Goal: Task Accomplishment & Management: Complete application form

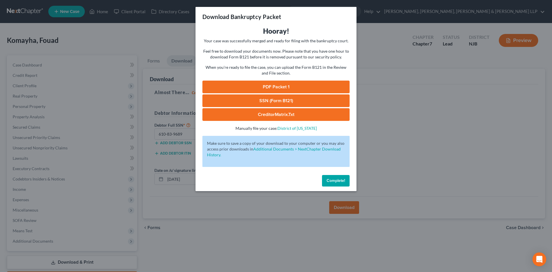
click at [173, 48] on div "Download Bankruptcy Packet Hooray! Your case was successfully merged and ready …" at bounding box center [276, 136] width 552 height 272
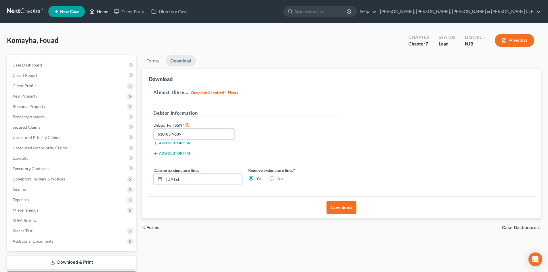
drag, startPoint x: 105, startPoint y: 10, endPoint x: 98, endPoint y: 20, distance: 12.0
click at [105, 10] on link "Home" at bounding box center [99, 11] width 24 height 10
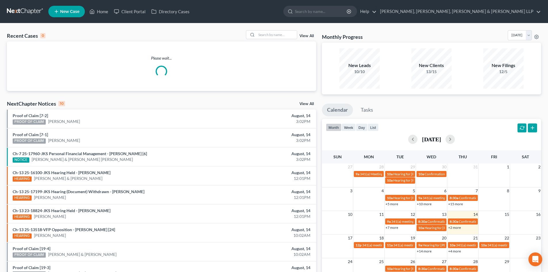
click at [69, 9] on span "New Case" at bounding box center [69, 11] width 19 height 4
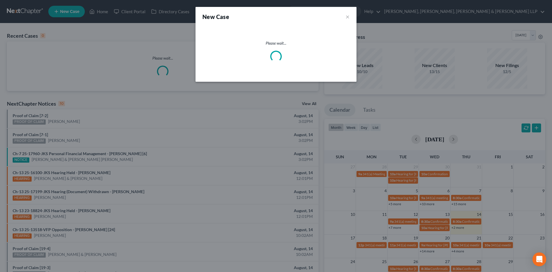
select select "51"
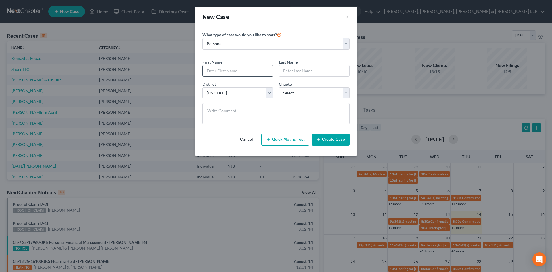
click at [213, 70] on input "text" at bounding box center [238, 70] width 70 height 11
type input "[PERSON_NAME]"
click at [297, 72] on input "text" at bounding box center [314, 70] width 70 height 11
type input "[PERSON_NAME]"
click at [306, 92] on select "Select 7 11 12 13" at bounding box center [314, 93] width 71 height 12
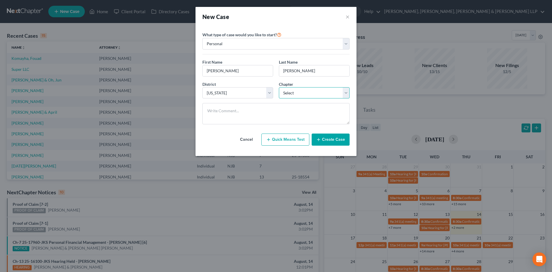
select select "0"
click at [279, 87] on select "Select 7 11 12 13" at bounding box center [314, 93] width 71 height 12
click at [317, 135] on button "Create Case" at bounding box center [331, 139] width 38 height 12
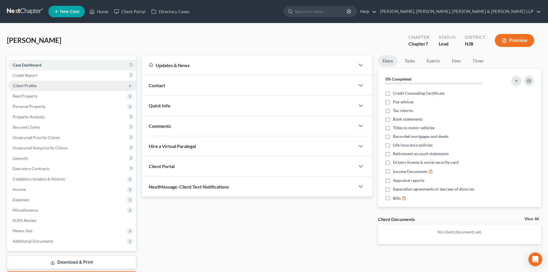
click at [38, 88] on span "Client Profile" at bounding box center [72, 86] width 128 height 10
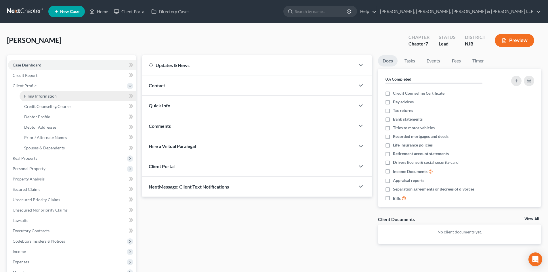
click at [38, 94] on span "Filing Information" at bounding box center [40, 95] width 33 height 5
select select "1"
select select "0"
select select "51"
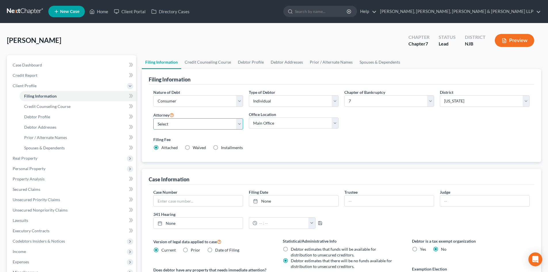
click at [182, 125] on select "Select [PERSON_NAME] - NJB [PERSON_NAME] - NYNB [PERSON_NAME] - NYEB [PERSON_NA…" at bounding box center [198, 124] width 90 height 12
select select "4"
click at [153, 118] on select "Select [PERSON_NAME] - NJB [PERSON_NAME] - NYNB [PERSON_NAME] - NYEB [PERSON_NA…" at bounding box center [198, 124] width 90 height 12
click at [264, 126] on select "Main Office Scura, [GEOGRAPHIC_DATA], [PERSON_NAME], [PERSON_NAME] & [PERSON_NA…" at bounding box center [294, 123] width 90 height 12
select select "0"
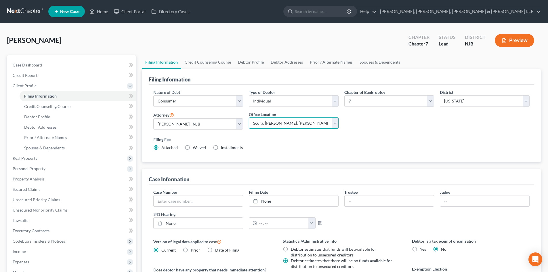
click at [249, 117] on select "Main Office Scura, [GEOGRAPHIC_DATA], [PERSON_NAME], [PERSON_NAME] & [PERSON_NA…" at bounding box center [294, 123] width 90 height 12
click at [210, 67] on link "Credit Counseling Course" at bounding box center [207, 62] width 53 height 14
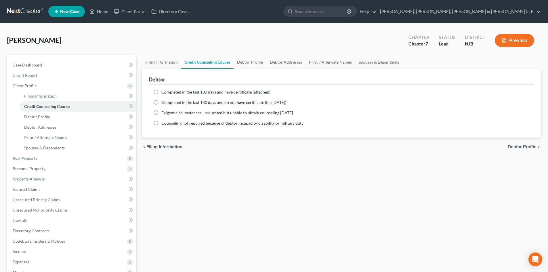
drag, startPoint x: 175, startPoint y: 93, endPoint x: 248, endPoint y: 74, distance: 75.1
click at [175, 92] on span "Completed in the last 180 days and have certificate (attached)" at bounding box center [215, 91] width 109 height 5
click at [167, 92] on input "Completed in the last 180 days and have certificate (attached)" at bounding box center [166, 91] width 4 height 4
radio input "true"
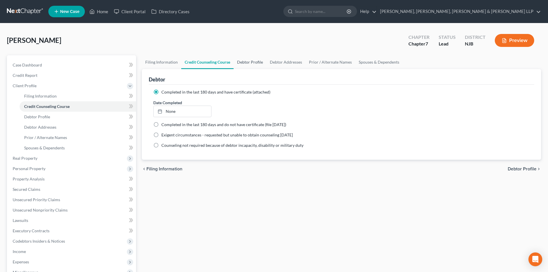
click at [250, 64] on link "Debtor Profile" at bounding box center [250, 62] width 33 height 14
select select "0"
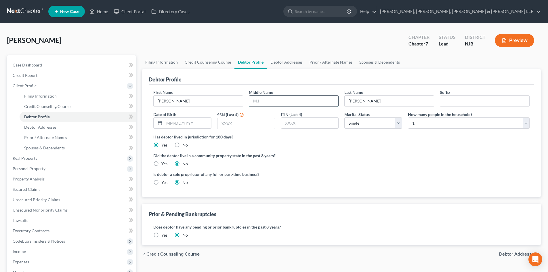
click at [266, 101] on input "text" at bounding box center [293, 101] width 89 height 11
type input "A."
click at [395, 103] on input "[PERSON_NAME]" at bounding box center [389, 101] width 89 height 11
type input "[PERSON_NAME]"
click at [202, 125] on input "text" at bounding box center [187, 123] width 47 height 11
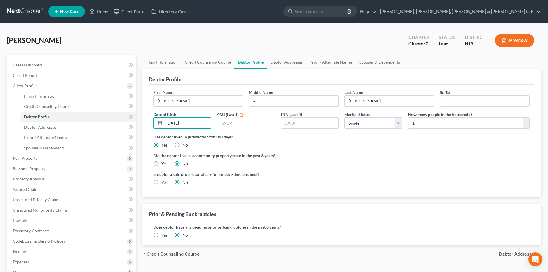
type input "[DATE]"
click at [247, 121] on input "text" at bounding box center [245, 123] width 57 height 11
type input "6054"
click at [287, 62] on link "Debtor Addresses" at bounding box center [286, 62] width 39 height 14
select select "0"
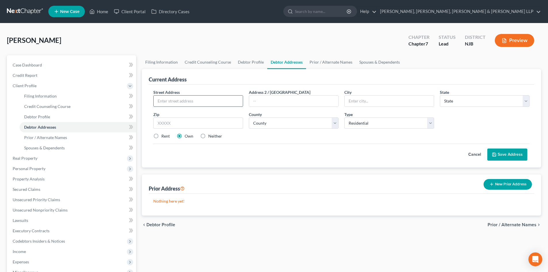
click at [207, 100] on input "text" at bounding box center [198, 101] width 89 height 11
type input "[STREET_ADDRESS]"
click at [189, 123] on input "text" at bounding box center [198, 123] width 90 height 12
type input "07104"
type input "[GEOGRAPHIC_DATA]"
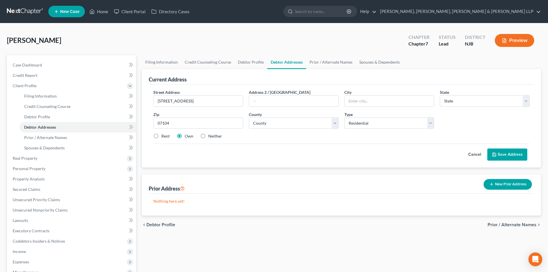
select select "33"
click at [161, 134] on label "Rent" at bounding box center [165, 136] width 8 height 6
click at [164, 134] on input "Rent" at bounding box center [166, 135] width 4 height 4
radio input "true"
click at [272, 121] on select "County [GEOGRAPHIC_DATA] [GEOGRAPHIC_DATA] [GEOGRAPHIC_DATA] [GEOGRAPHIC_DATA] …" at bounding box center [294, 123] width 90 height 12
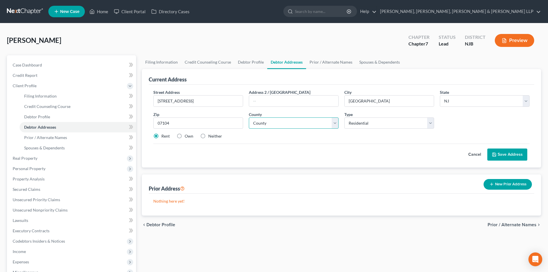
select select "6"
click at [249, 117] on select "County [GEOGRAPHIC_DATA] [GEOGRAPHIC_DATA] [GEOGRAPHIC_DATA] [GEOGRAPHIC_DATA] …" at bounding box center [294, 123] width 90 height 12
click at [503, 148] on div "Cancel Save Address" at bounding box center [341, 152] width 376 height 17
click at [503, 153] on button "Save Address" at bounding box center [507, 154] width 40 height 12
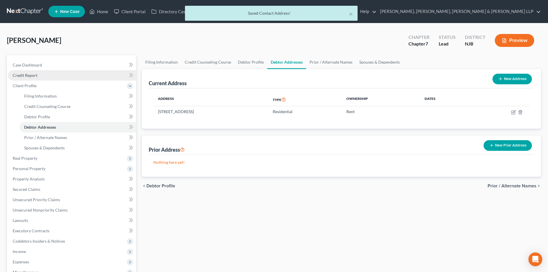
click at [78, 77] on link "Credit Report" at bounding box center [72, 75] width 128 height 10
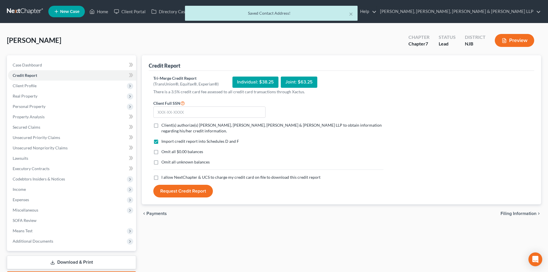
click at [161, 126] on label "Client(s) authorize(s) [PERSON_NAME], [PERSON_NAME], [PERSON_NAME] & [PERSON_NA…" at bounding box center [272, 128] width 222 height 12
click at [164, 126] on input "Client(s) authorize(s) [PERSON_NAME], [PERSON_NAME], [PERSON_NAME] & [PERSON_NA…" at bounding box center [166, 124] width 4 height 4
checkbox input "true"
click at [161, 177] on label "I allow NextChapter & UCS to charge my credit card on file to download this cre…" at bounding box center [240, 177] width 159 height 6
click at [164, 177] on input "I allow NextChapter & UCS to charge my credit card on file to download this cre…" at bounding box center [166, 176] width 4 height 4
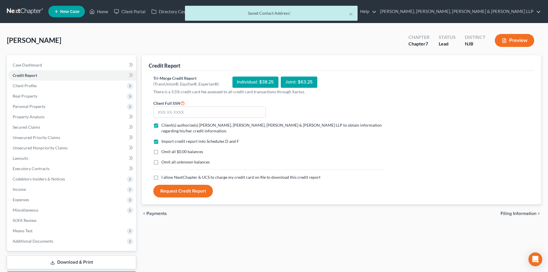
checkbox input "true"
click at [172, 112] on input "text" at bounding box center [209, 112] width 112 height 12
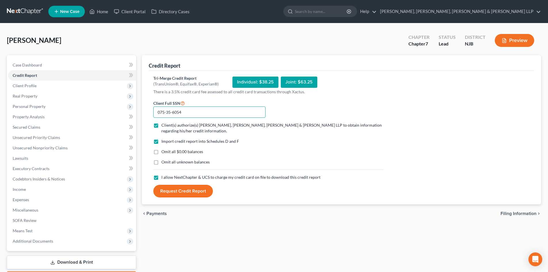
type input "075-35-6054"
click at [198, 188] on button "Request Credit Report" at bounding box center [183, 191] width 60 height 13
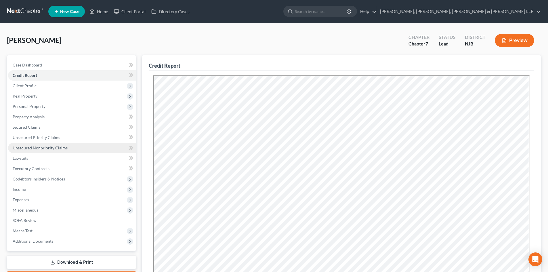
click at [79, 145] on link "Unsecured Nonpriority Claims" at bounding box center [72, 148] width 128 height 10
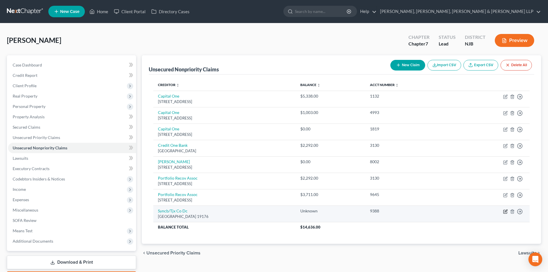
click at [504, 211] on icon "button" at bounding box center [505, 211] width 5 height 5
select select "39"
select select "2"
select select "0"
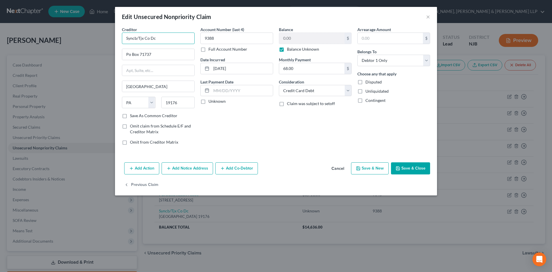
click at [135, 37] on input "Syncb/Tjx Co Dc" at bounding box center [158, 39] width 73 height 12
type input "Synchrony Bank/Tjx Co Dc"
click at [414, 168] on button "Save & Close" at bounding box center [410, 168] width 39 height 12
type input "0"
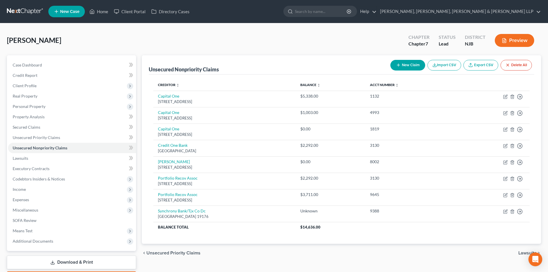
click at [94, 259] on link "Download & Print" at bounding box center [71, 262] width 129 height 14
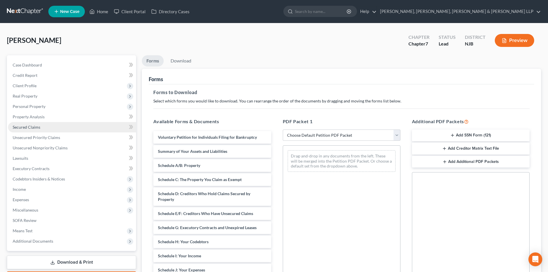
click at [51, 124] on link "Secured Claims" at bounding box center [72, 127] width 128 height 10
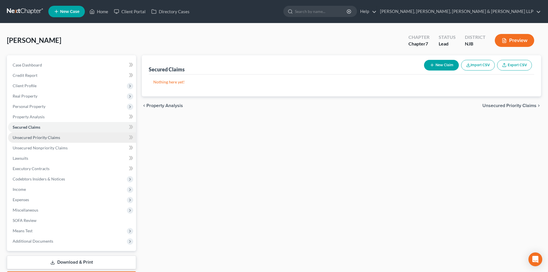
click at [57, 142] on link "Unsecured Priority Claims" at bounding box center [72, 137] width 128 height 10
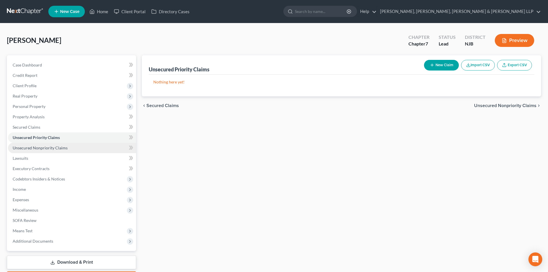
click at [61, 148] on span "Unsecured Nonpriority Claims" at bounding box center [40, 147] width 55 height 5
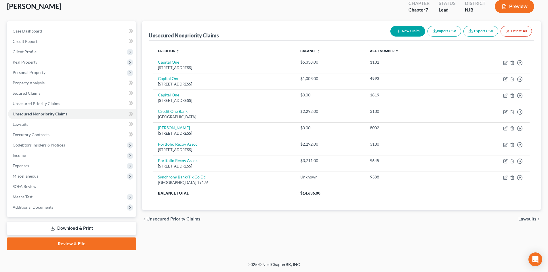
click at [77, 226] on link "Download & Print" at bounding box center [71, 229] width 129 height 14
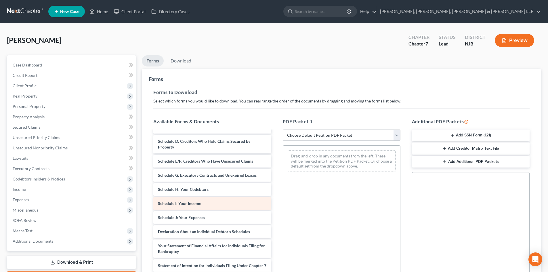
scroll to position [58, 0]
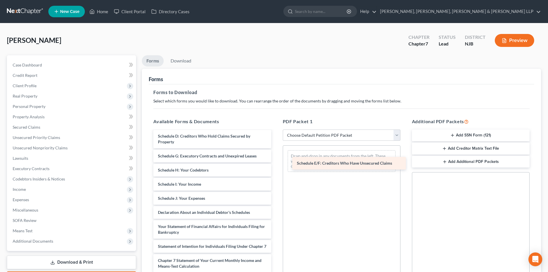
drag, startPoint x: 194, startPoint y: 156, endPoint x: 333, endPoint y: 164, distance: 139.1
click at [276, 164] on div "Schedule E/F: Creditors Who Have Unsecured Claims Voluntary Petition for Indivi…" at bounding box center [212, 203] width 127 height 261
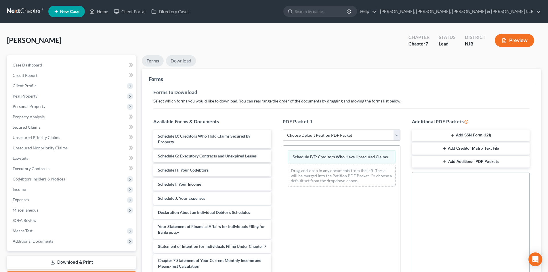
click at [184, 65] on link "Download" at bounding box center [181, 60] width 30 height 11
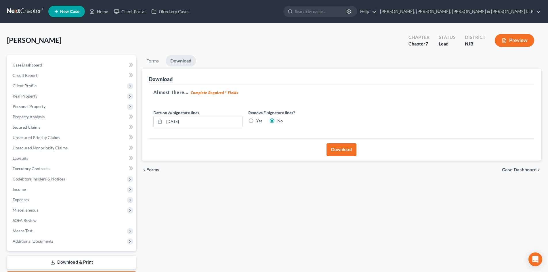
click at [340, 151] on button "Download" at bounding box center [342, 149] width 30 height 13
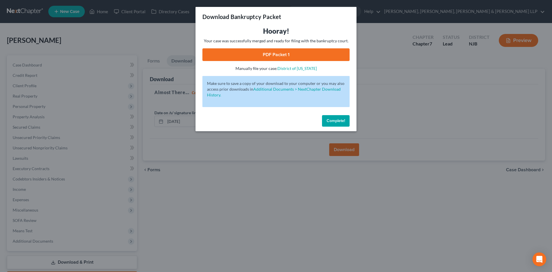
click at [297, 57] on link "PDF Packet 1" at bounding box center [276, 54] width 147 height 13
click at [156, 41] on div "Download Bankruptcy Packet Hooray! Your case was successfully merged and ready …" at bounding box center [276, 136] width 552 height 272
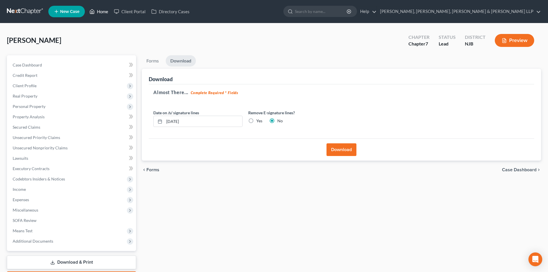
click at [106, 12] on link "Home" at bounding box center [99, 11] width 24 height 10
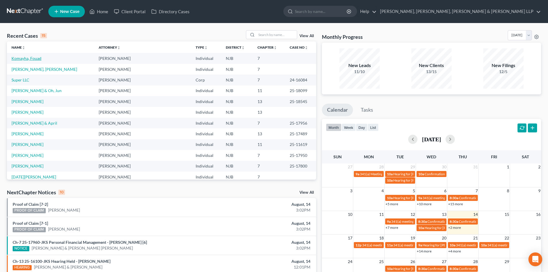
click at [36, 59] on link "Komayha, Fouad" at bounding box center [27, 58] width 30 height 5
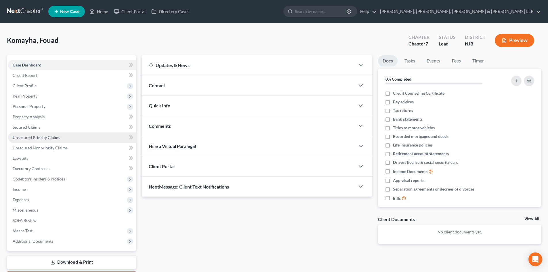
click at [43, 138] on span "Unsecured Priority Claims" at bounding box center [36, 137] width 47 height 5
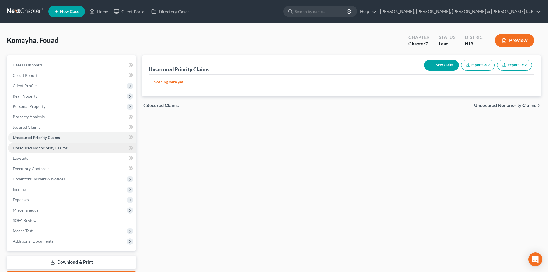
click at [48, 150] on span "Unsecured Nonpriority Claims" at bounding box center [40, 147] width 55 height 5
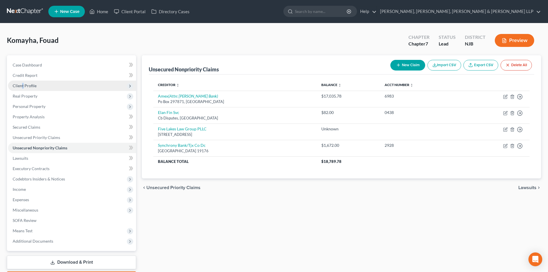
click at [22, 83] on span "Client Profile" at bounding box center [25, 85] width 24 height 5
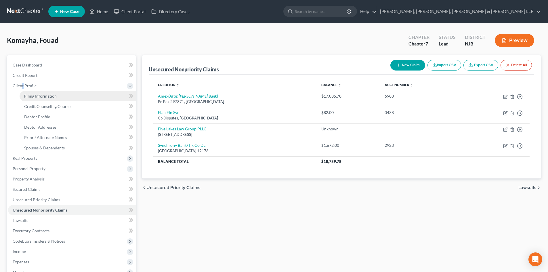
drag, startPoint x: 33, startPoint y: 98, endPoint x: 55, endPoint y: 98, distance: 22.4
click at [33, 98] on span "Filing Information" at bounding box center [40, 95] width 33 height 5
select select "1"
select select "0"
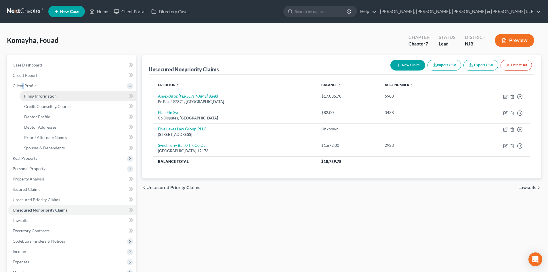
select select "51"
select select "8"
select select "0"
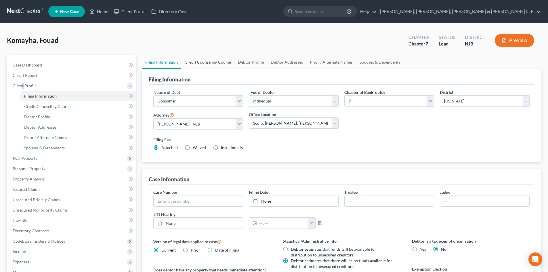
click at [213, 64] on link "Credit Counseling Course" at bounding box center [207, 62] width 53 height 14
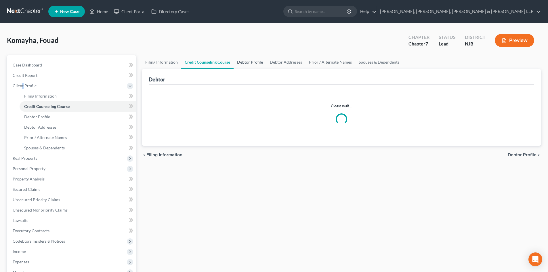
click at [250, 64] on link "Debtor Profile" at bounding box center [250, 62] width 33 height 14
select select "0"
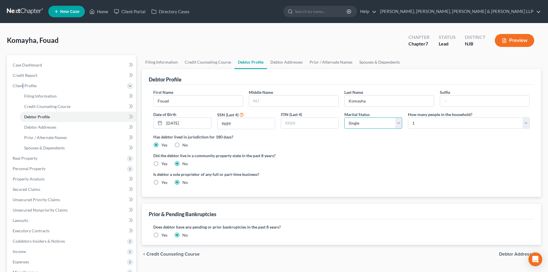
click at [357, 125] on select "Select Single Married Separated Divorced Widowed" at bounding box center [373, 123] width 58 height 12
click at [344, 117] on select "Select Single Married Separated Divorced Widowed" at bounding box center [373, 123] width 58 height 12
click at [362, 124] on select "Select Single Married Separated Divorced Widowed" at bounding box center [373, 123] width 58 height 12
select select "1"
click at [344, 117] on select "Select Single Married Separated Divorced Widowed" at bounding box center [373, 123] width 58 height 12
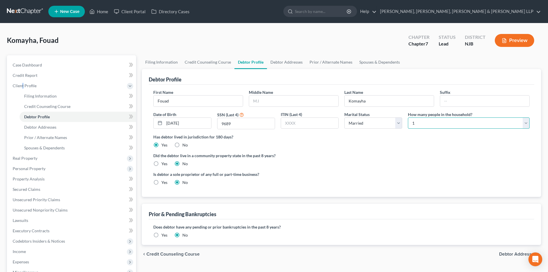
click at [416, 122] on select "Select 1 2 3 4 5 6 7 8 9 10 11 12 13 14 15 16 17 18 19 20" at bounding box center [469, 123] width 122 height 12
select select "1"
click at [408, 117] on select "Select 1 2 3 4 5 6 7 8 9 10 11 12 13 14 15 16 17 18 19 20" at bounding box center [469, 123] width 122 height 12
drag, startPoint x: 340, startPoint y: 64, endPoint x: 354, endPoint y: 64, distance: 13.8
click at [340, 64] on link "Prior / Alternate Names" at bounding box center [331, 62] width 50 height 14
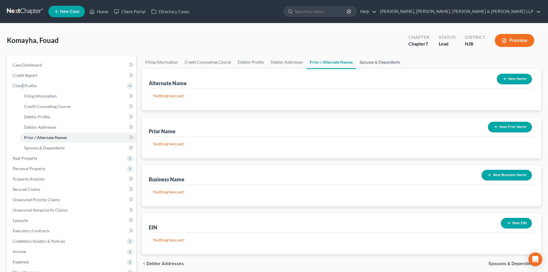
click at [366, 64] on link "Spouses & Dependents" at bounding box center [379, 62] width 47 height 14
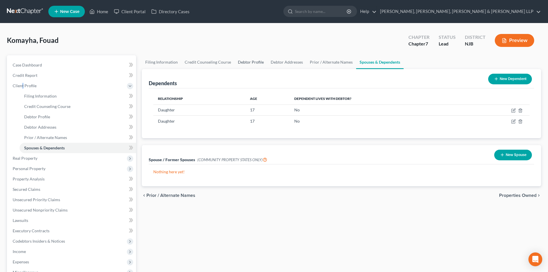
click at [245, 62] on link "Debtor Profile" at bounding box center [250, 62] width 33 height 14
select select "1"
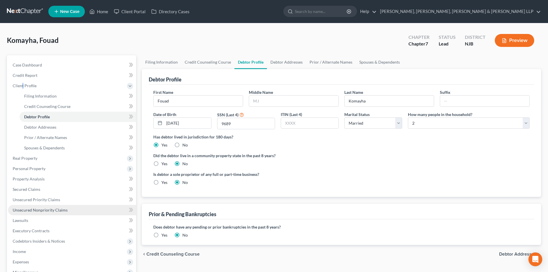
click at [58, 211] on span "Unsecured Nonpriority Claims" at bounding box center [40, 209] width 55 height 5
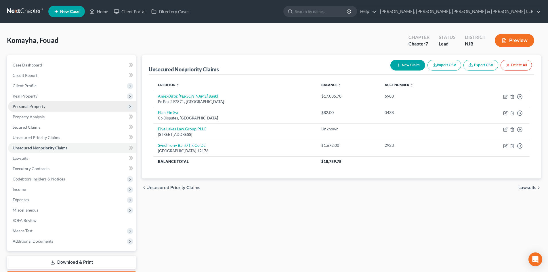
click at [51, 102] on span "Personal Property" at bounding box center [72, 106] width 128 height 10
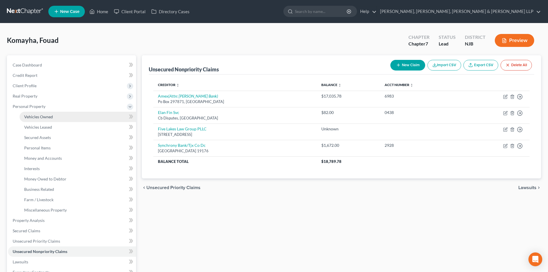
click at [44, 118] on span "Vehicles Owned" at bounding box center [38, 116] width 29 height 5
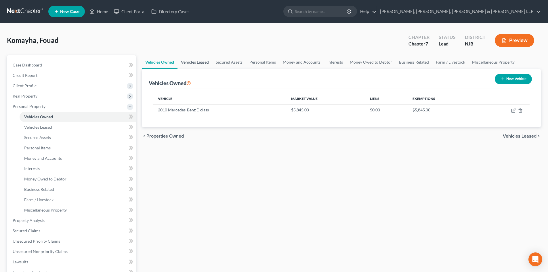
click at [207, 56] on link "Vehicles Leased" at bounding box center [194, 62] width 35 height 14
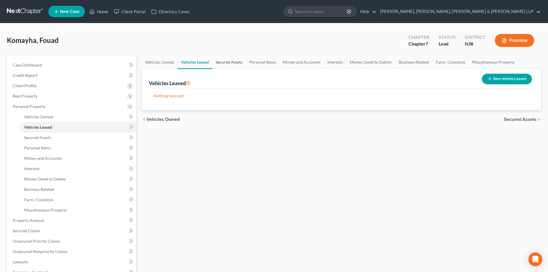
drag, startPoint x: 222, startPoint y: 58, endPoint x: 243, endPoint y: 60, distance: 20.8
click at [223, 58] on link "Secured Assets" at bounding box center [229, 62] width 34 height 14
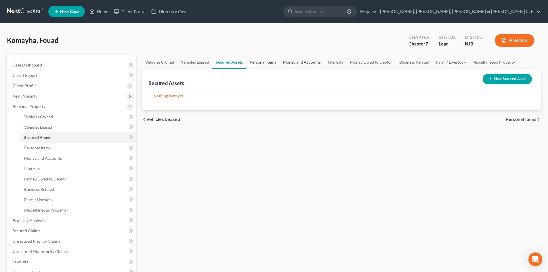
drag, startPoint x: 256, startPoint y: 62, endPoint x: 282, endPoint y: 62, distance: 26.5
click at [256, 62] on link "Personal Items" at bounding box center [262, 62] width 33 height 14
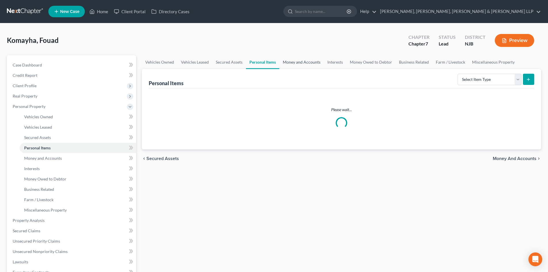
click at [300, 63] on link "Money and Accounts" at bounding box center [301, 62] width 45 height 14
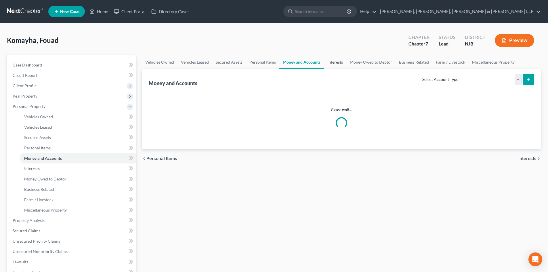
click at [329, 62] on link "Interests" at bounding box center [335, 62] width 22 height 14
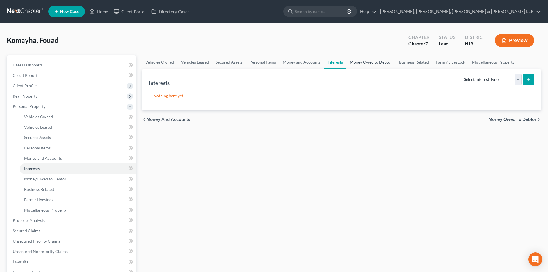
click at [360, 63] on link "Money Owed to Debtor" at bounding box center [370, 62] width 49 height 14
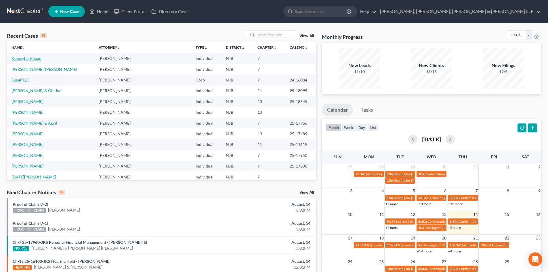
click at [33, 58] on link "Komayha, Fouad" at bounding box center [27, 58] width 30 height 5
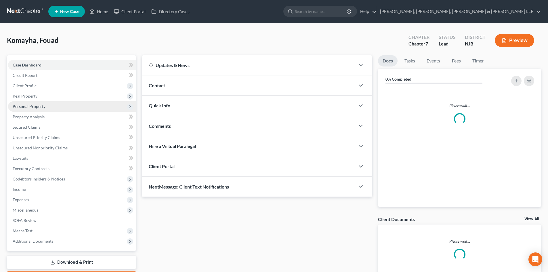
click at [37, 107] on span "Personal Property" at bounding box center [29, 106] width 33 height 5
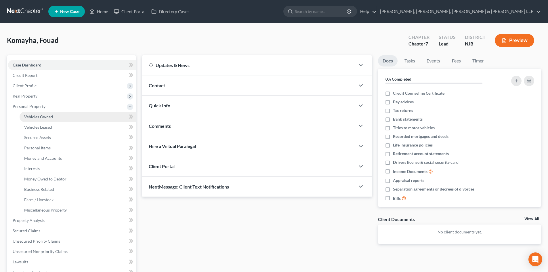
drag, startPoint x: 51, startPoint y: 117, endPoint x: 107, endPoint y: 115, distance: 55.5
click at [52, 116] on span "Vehicles Owned" at bounding box center [38, 116] width 29 height 5
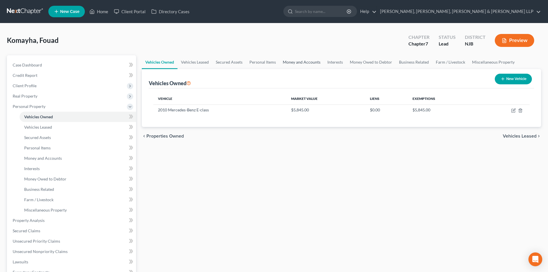
click at [309, 65] on link "Money and Accounts" at bounding box center [301, 62] width 45 height 14
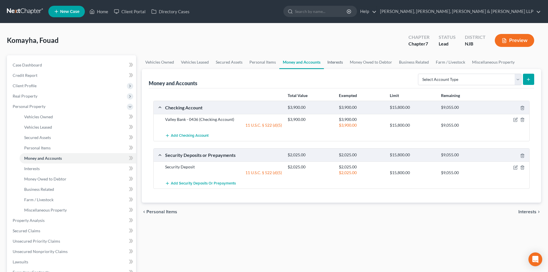
click at [335, 62] on link "Interests" at bounding box center [335, 62] width 22 height 14
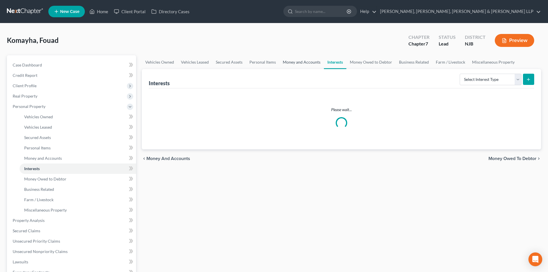
click at [307, 64] on link "Money and Accounts" at bounding box center [301, 62] width 45 height 14
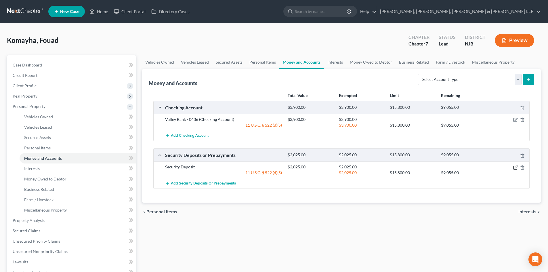
click at [516, 167] on icon "button" at bounding box center [515, 167] width 5 height 5
select select "3"
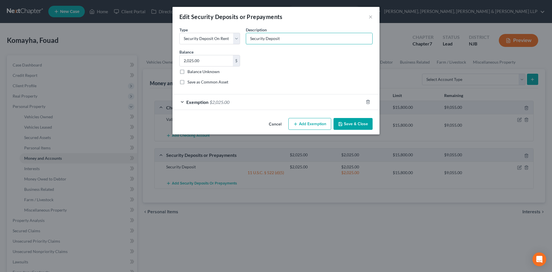
drag, startPoint x: 249, startPoint y: 42, endPoint x: 211, endPoint y: 45, distance: 38.0
click at [211, 45] on div "Common Asset Select Type Select Electric Gas Heating Oil Security Deposit On Re…" at bounding box center [276, 57] width 199 height 63
type input "Security deposit held by Landlord"
click at [356, 126] on button "Save & Close" at bounding box center [353, 124] width 39 height 12
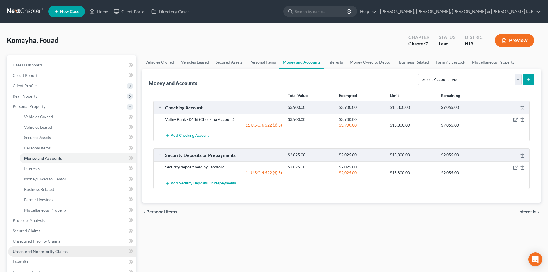
click at [37, 253] on span "Unsecured Nonpriority Claims" at bounding box center [40, 251] width 55 height 5
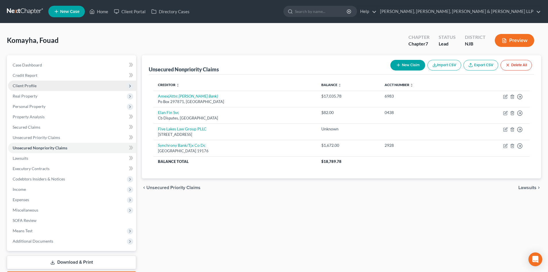
click at [64, 87] on span "Client Profile" at bounding box center [72, 86] width 128 height 10
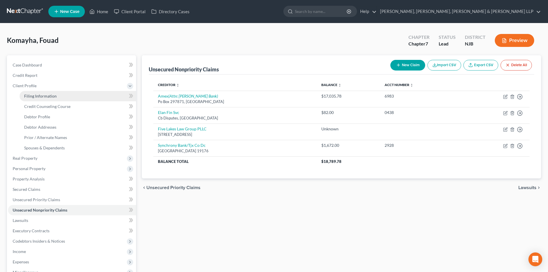
click at [60, 95] on link "Filing Information" at bounding box center [78, 96] width 117 height 10
select select "1"
select select "0"
select select "51"
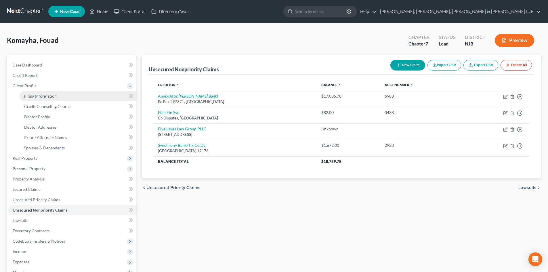
select select "0"
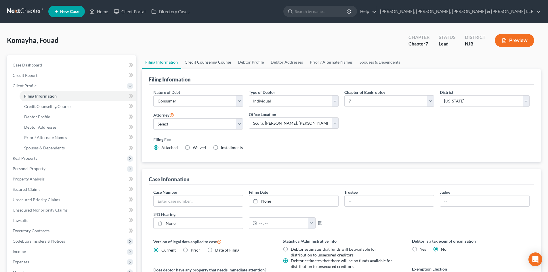
click at [222, 65] on link "Credit Counseling Course" at bounding box center [207, 62] width 53 height 14
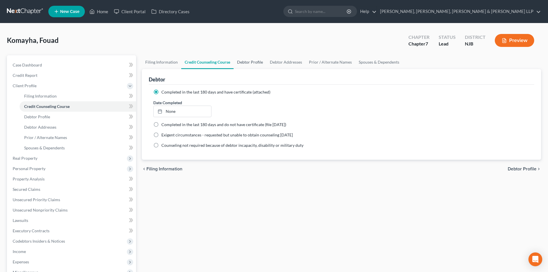
click at [253, 64] on link "Debtor Profile" at bounding box center [250, 62] width 33 height 14
select select "1"
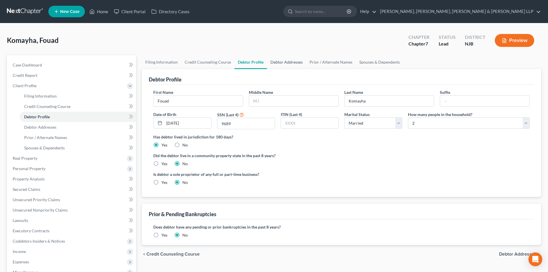
click at [273, 63] on link "Debtor Addresses" at bounding box center [286, 62] width 39 height 14
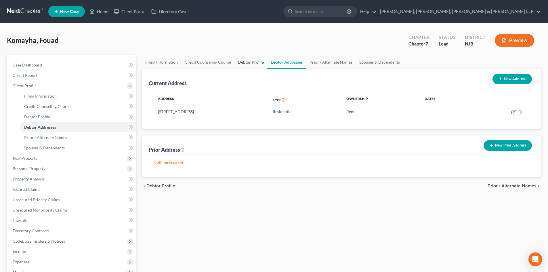
click at [246, 63] on link "Debtor Profile" at bounding box center [250, 62] width 33 height 14
select select "1"
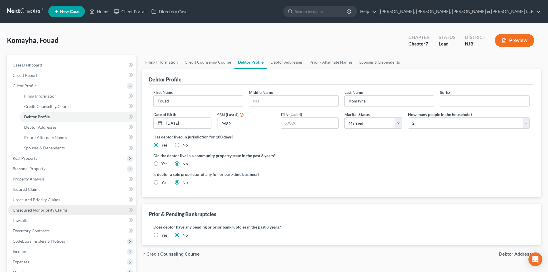
click at [53, 213] on link "Unsecured Nonpriority Claims" at bounding box center [72, 210] width 128 height 10
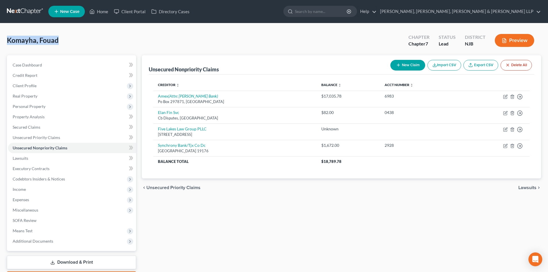
drag, startPoint x: 59, startPoint y: 40, endPoint x: 3, endPoint y: 41, distance: 56.4
click at [4, 41] on div "Komayha, Fouad Upgraded Chapter Chapter 7 Status Lead District NJB Preview Peti…" at bounding box center [274, 159] width 548 height 272
copy span "Komayha, Fouad"
click at [92, 259] on link "Download & Print" at bounding box center [71, 262] width 129 height 14
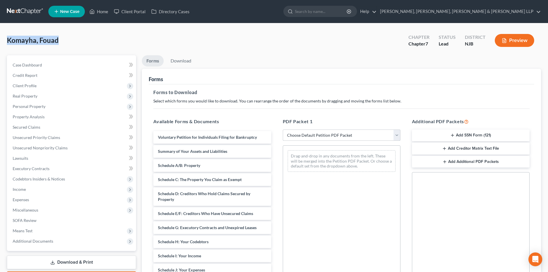
click at [298, 136] on select "Choose Default Petition PDF Packet Complete Bankruptcy Petition (all forms and …" at bounding box center [342, 135] width 118 height 12
select select "0"
click at [283, 129] on select "Choose Default Petition PDF Packet Complete Bankruptcy Petition (all forms and …" at bounding box center [342, 135] width 118 height 12
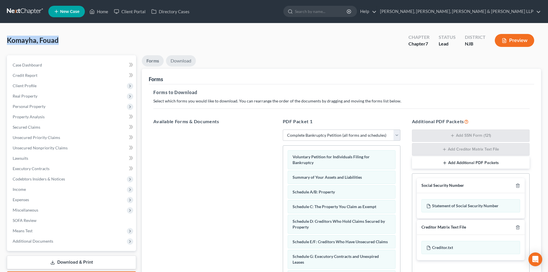
click at [181, 63] on link "Download" at bounding box center [181, 60] width 30 height 11
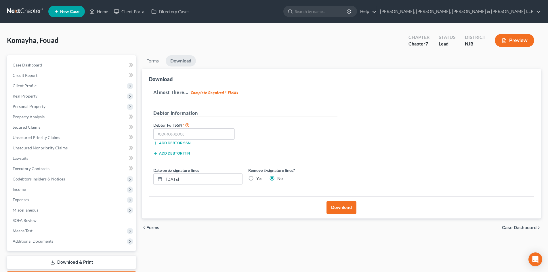
click at [256, 180] on label "Yes" at bounding box center [259, 178] width 6 height 6
click at [259, 179] on input "Yes" at bounding box center [261, 177] width 4 height 4
radio input "true"
radio input "false"
click at [158, 134] on input "text" at bounding box center [193, 134] width 81 height 12
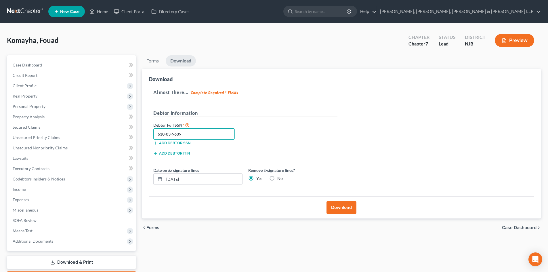
type input "610-83-9689"
click at [348, 209] on button "Download" at bounding box center [342, 207] width 30 height 13
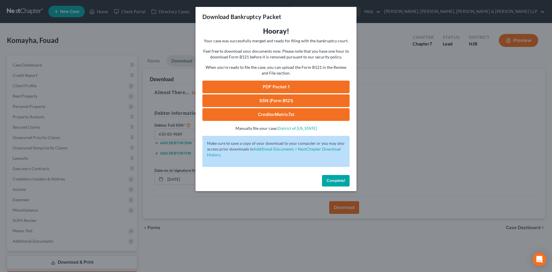
click at [285, 88] on link "PDF Packet 1" at bounding box center [276, 87] width 147 height 13
click at [286, 89] on link "PDF Packet 1" at bounding box center [276, 87] width 147 height 13
drag, startPoint x: 239, startPoint y: 96, endPoint x: 243, endPoint y: 97, distance: 4.0
click at [239, 97] on link "SSN (Form B121)" at bounding box center [276, 100] width 147 height 13
click at [90, 62] on div "Download Bankruptcy Packet Hooray! Your case was successfully merged and ready …" at bounding box center [276, 136] width 552 height 272
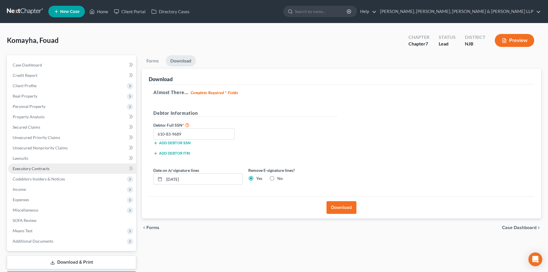
click at [41, 167] on span "Executory Contracts" at bounding box center [31, 168] width 37 height 5
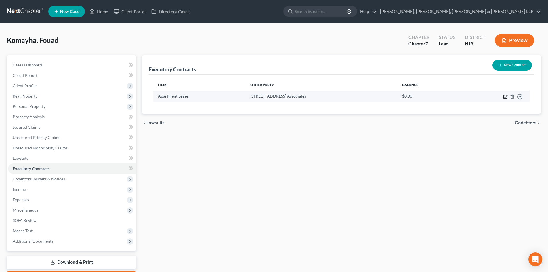
click at [505, 96] on icon "button" at bounding box center [505, 96] width 5 height 5
select select "3"
select select "33"
select select "0"
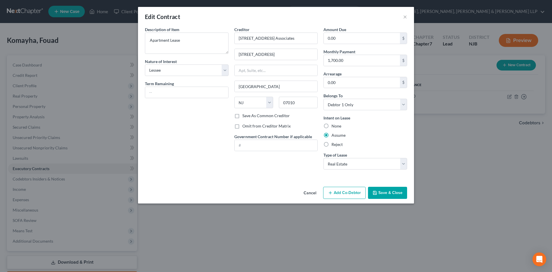
click at [388, 195] on button "Save & Close" at bounding box center [387, 193] width 39 height 12
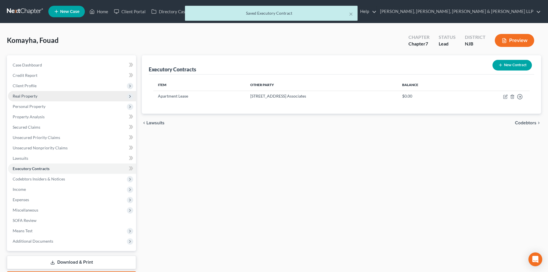
click at [52, 100] on span "Real Property" at bounding box center [72, 96] width 128 height 10
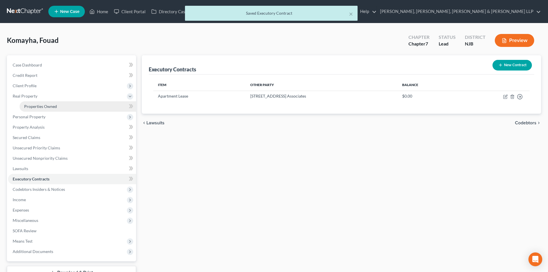
click at [51, 107] on span "Properties Owned" at bounding box center [40, 106] width 33 height 5
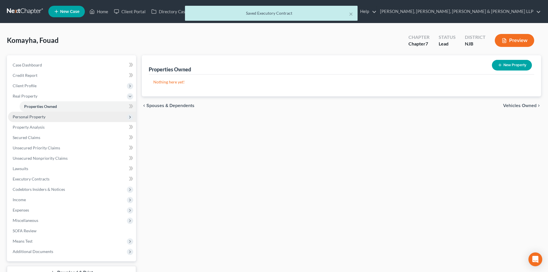
click at [61, 121] on span "Personal Property" at bounding box center [72, 117] width 128 height 10
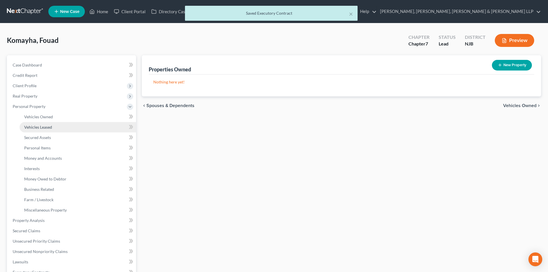
click at [55, 127] on link "Vehicles Leased" at bounding box center [78, 127] width 117 height 10
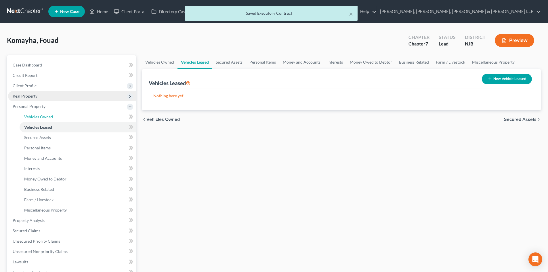
drag, startPoint x: 64, startPoint y: 118, endPoint x: 125, endPoint y: 97, distance: 64.0
click at [64, 118] on link "Vehicles Owned" at bounding box center [78, 117] width 117 height 10
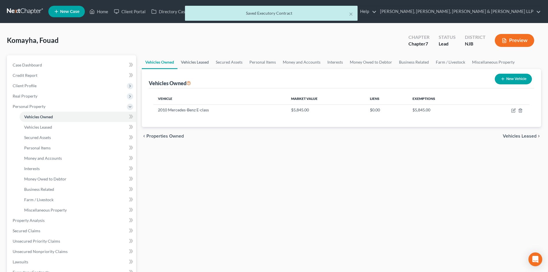
click at [192, 66] on link "Vehicles Leased" at bounding box center [194, 62] width 35 height 14
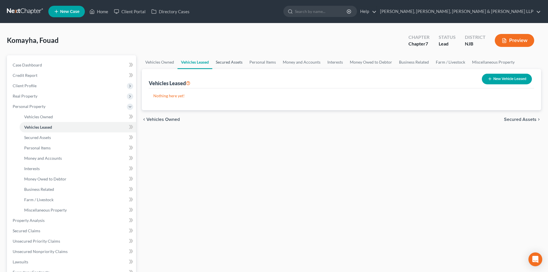
click at [221, 65] on link "Secured Assets" at bounding box center [229, 62] width 34 height 14
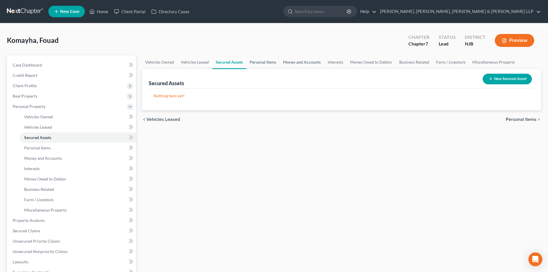
drag, startPoint x: 258, startPoint y: 66, endPoint x: 302, endPoint y: 65, distance: 43.8
click at [259, 66] on link "Personal Items" at bounding box center [262, 62] width 33 height 14
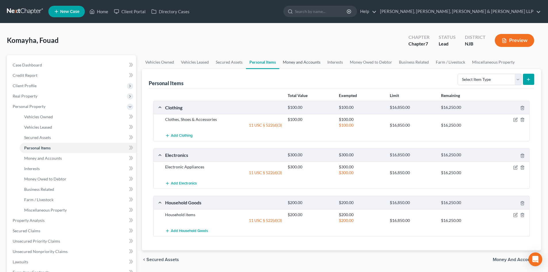
drag, startPoint x: 299, startPoint y: 64, endPoint x: 356, endPoint y: 64, distance: 56.7
click at [299, 64] on link "Money and Accounts" at bounding box center [301, 62] width 45 height 14
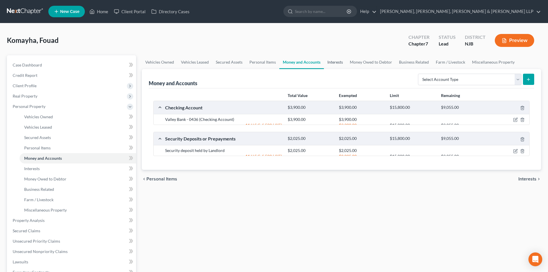
click at [341, 62] on link "Interests" at bounding box center [335, 62] width 22 height 14
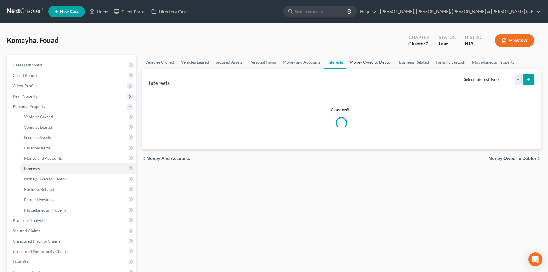
click at [365, 64] on link "Money Owed to Debtor" at bounding box center [370, 62] width 49 height 14
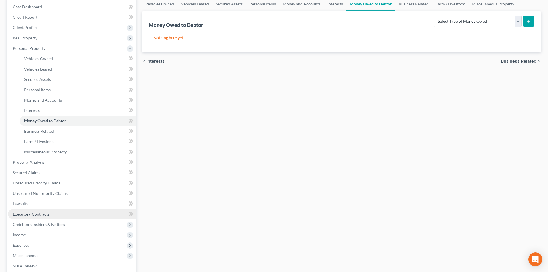
scroll to position [115, 0]
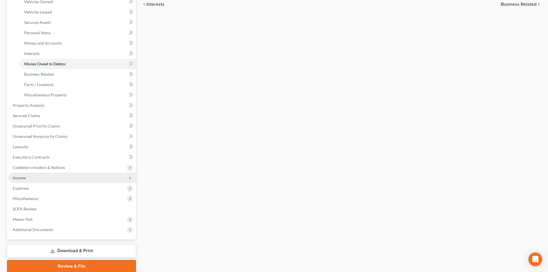
click at [32, 174] on span "Income" at bounding box center [72, 178] width 128 height 10
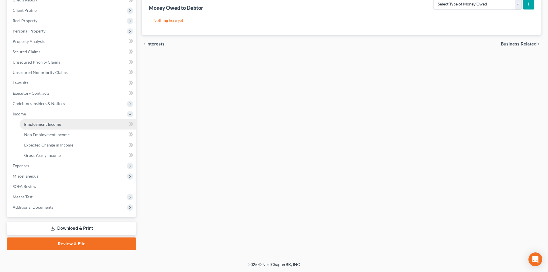
click at [58, 122] on span "Employment Income" at bounding box center [42, 124] width 37 height 5
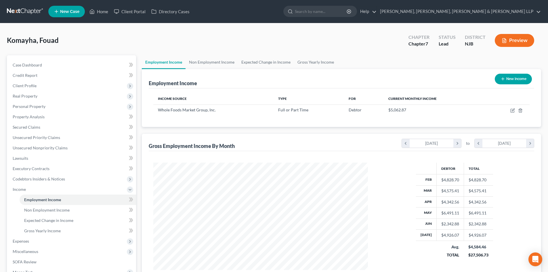
scroll to position [107, 226]
click at [207, 67] on link "Non Employment Income" at bounding box center [212, 62] width 52 height 14
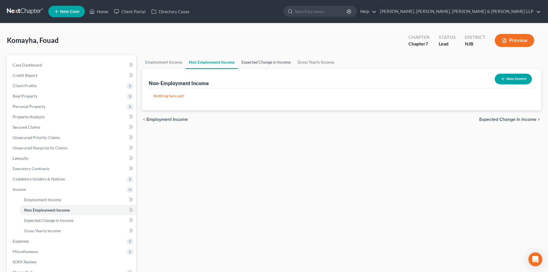
drag, startPoint x: 263, startPoint y: 70, endPoint x: 272, endPoint y: 66, distance: 10.5
click at [263, 70] on div "Non-Employment Income New Income" at bounding box center [341, 78] width 385 height 19
click at [278, 64] on link "Expected Change in Income" at bounding box center [266, 62] width 56 height 14
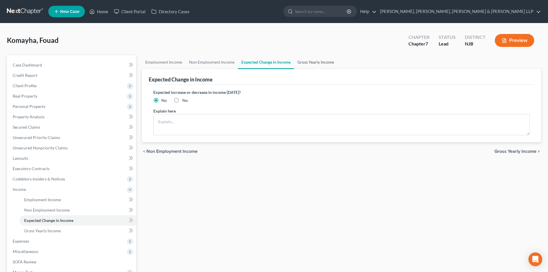
click at [323, 63] on link "Gross Yearly Income" at bounding box center [315, 62] width 43 height 14
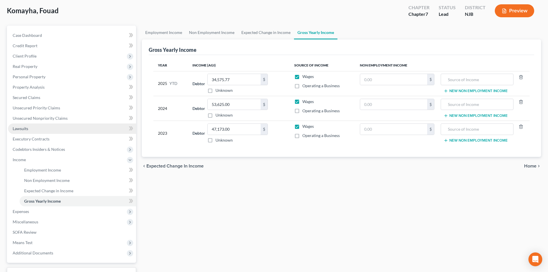
scroll to position [75, 0]
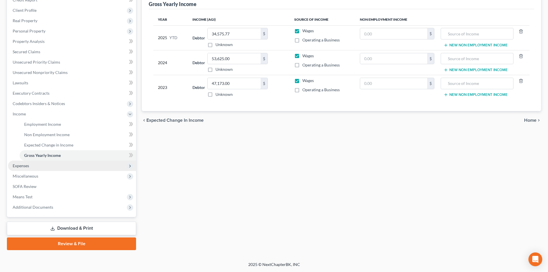
click at [31, 169] on span "Expenses" at bounding box center [72, 166] width 128 height 10
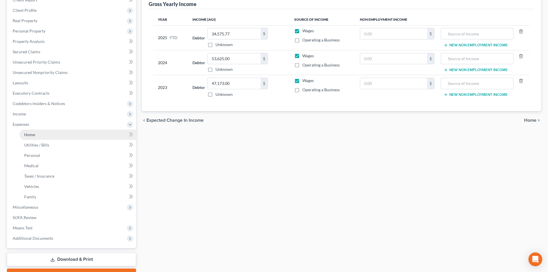
click at [43, 136] on link "Home" at bounding box center [78, 134] width 117 height 10
